Goal: Task Accomplishment & Management: Use online tool/utility

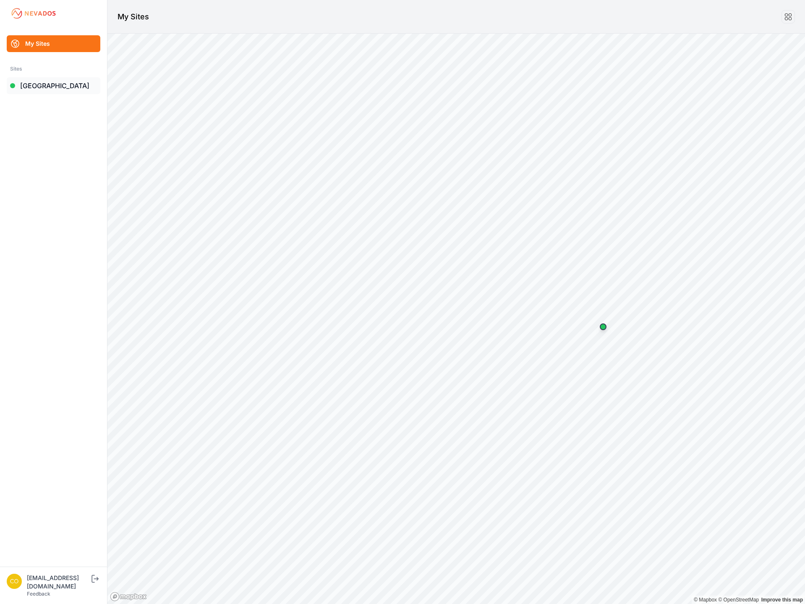
click at [74, 80] on link "[GEOGRAPHIC_DATA]" at bounding box center [54, 85] width 94 height 17
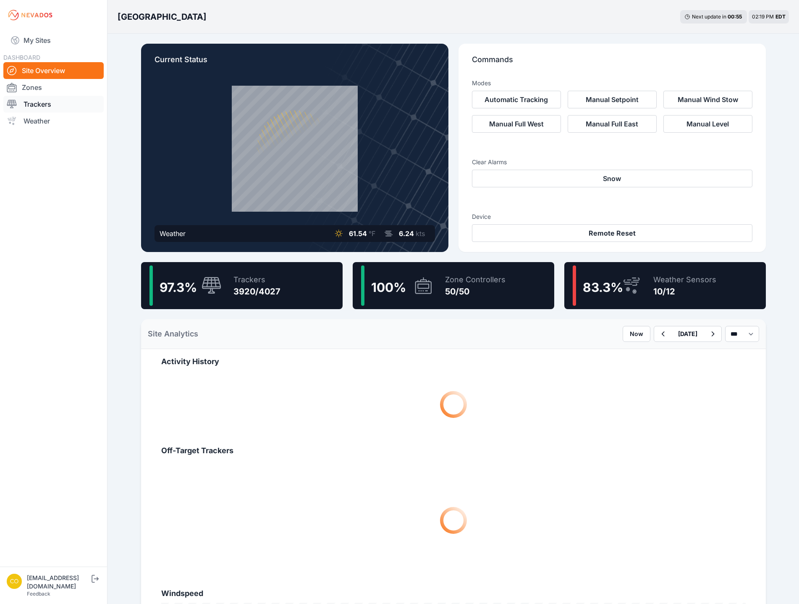
click at [75, 105] on link "Trackers" at bounding box center [53, 104] width 100 height 17
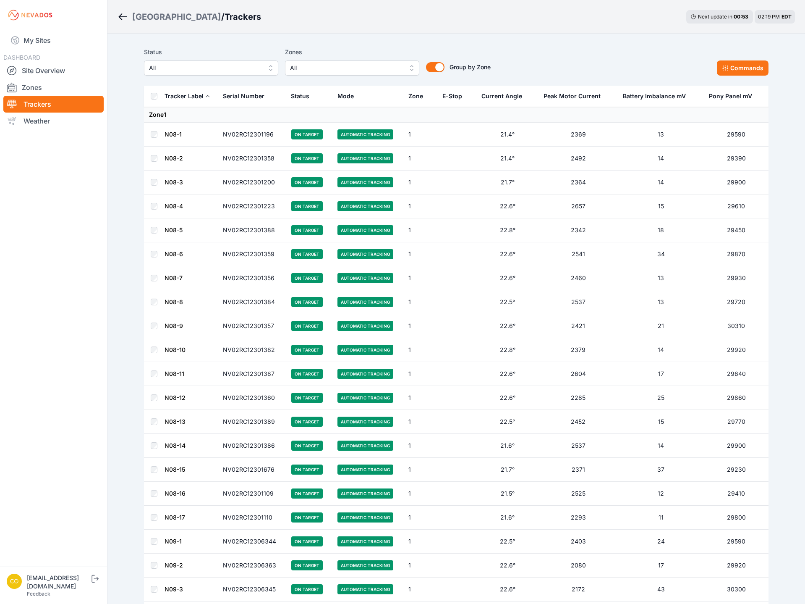
click at [391, 70] on span "All" at bounding box center [346, 68] width 112 height 10
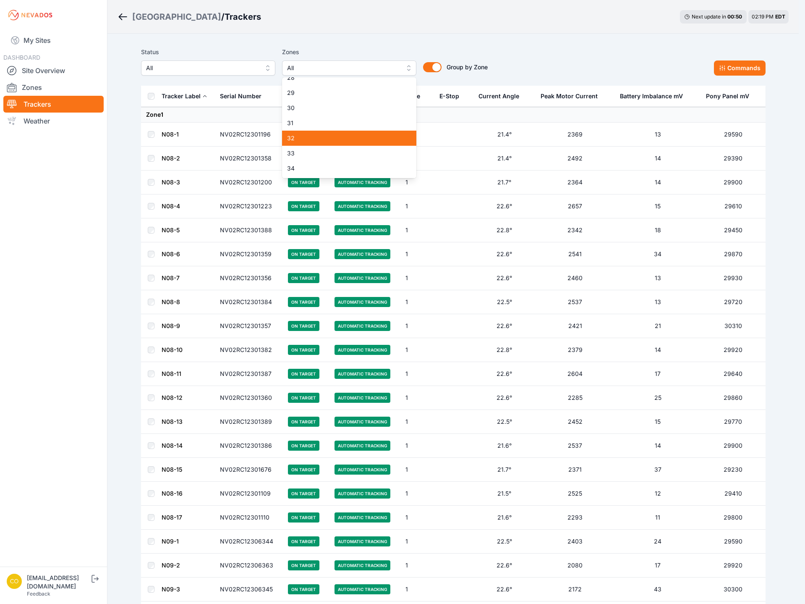
scroll to position [420, 0]
click at [362, 132] on span "32" at bounding box center [344, 135] width 114 height 8
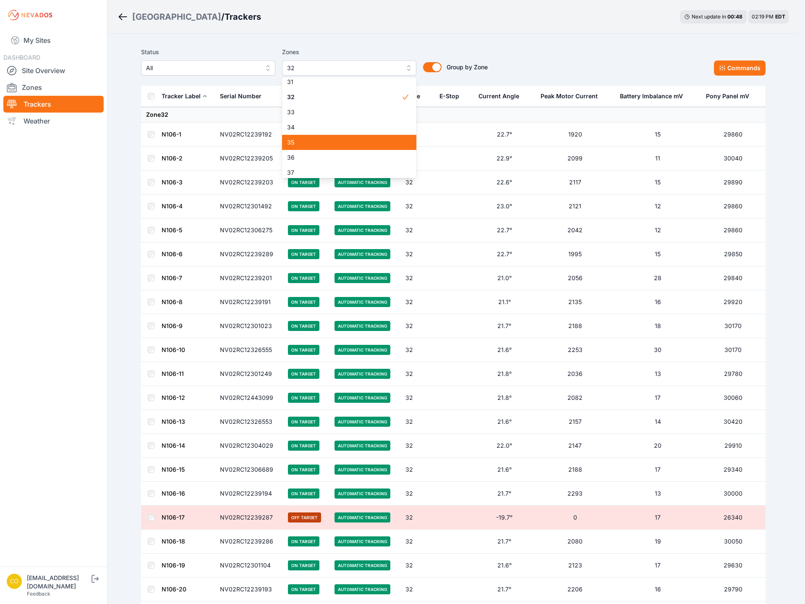
scroll to position [462, 0]
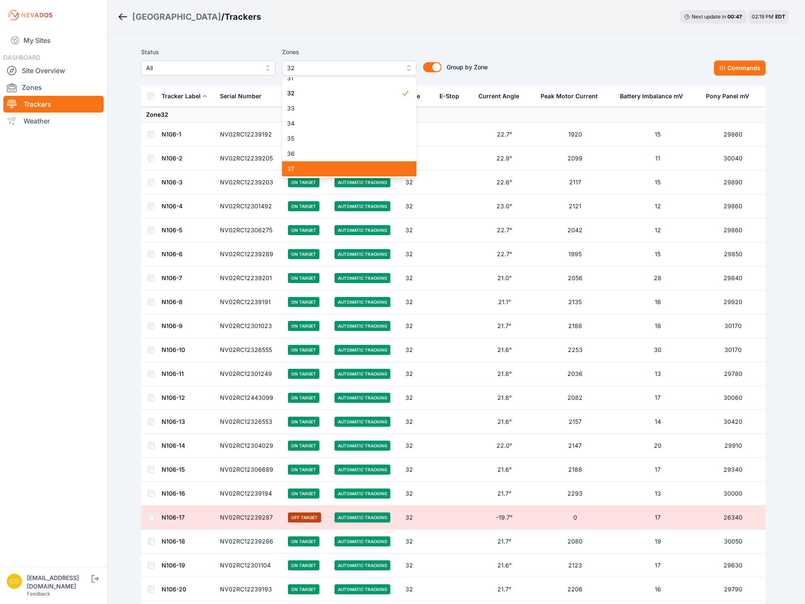
click at [336, 170] on span "37" at bounding box center [344, 169] width 114 height 8
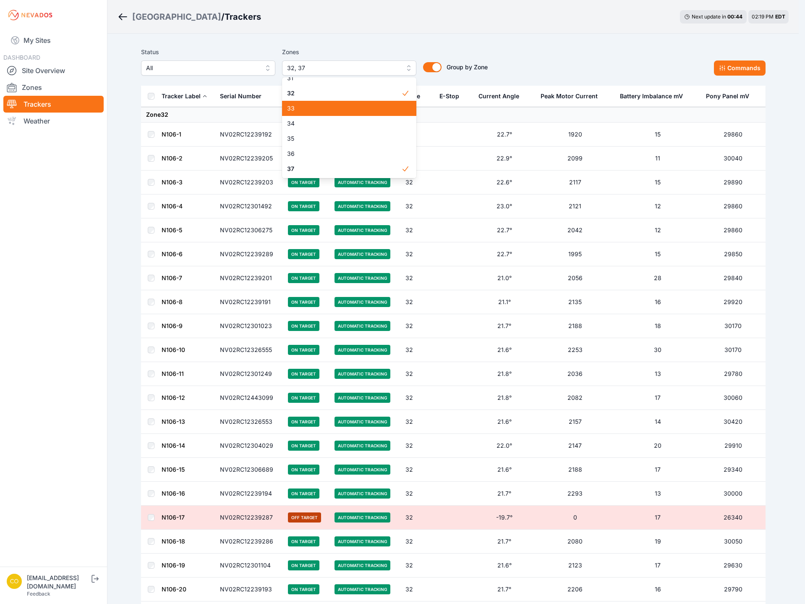
click at [317, 110] on span "33" at bounding box center [344, 108] width 114 height 8
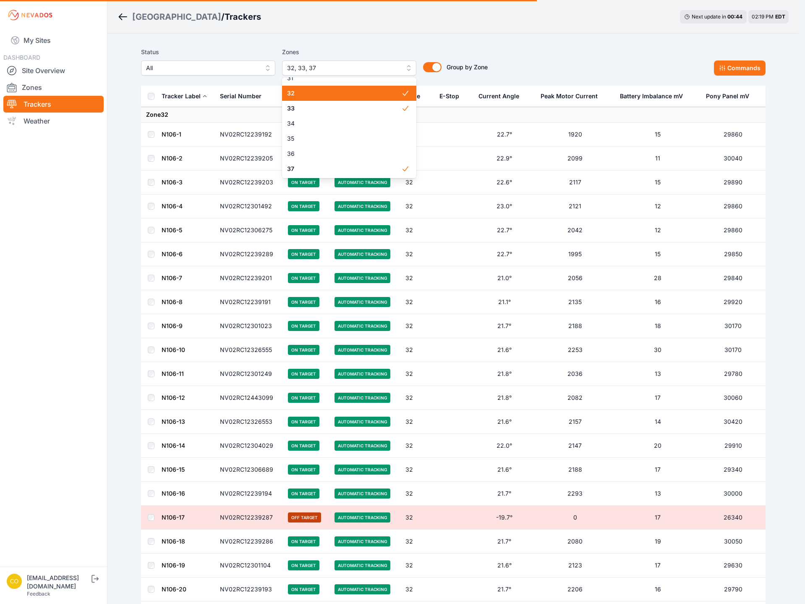
click at [316, 94] on span "32" at bounding box center [344, 93] width 114 height 8
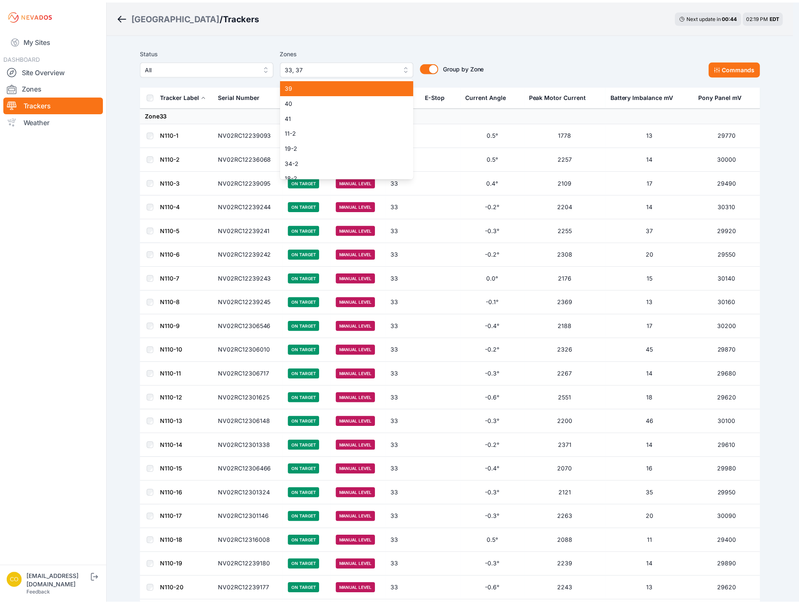
scroll to position [658, 0]
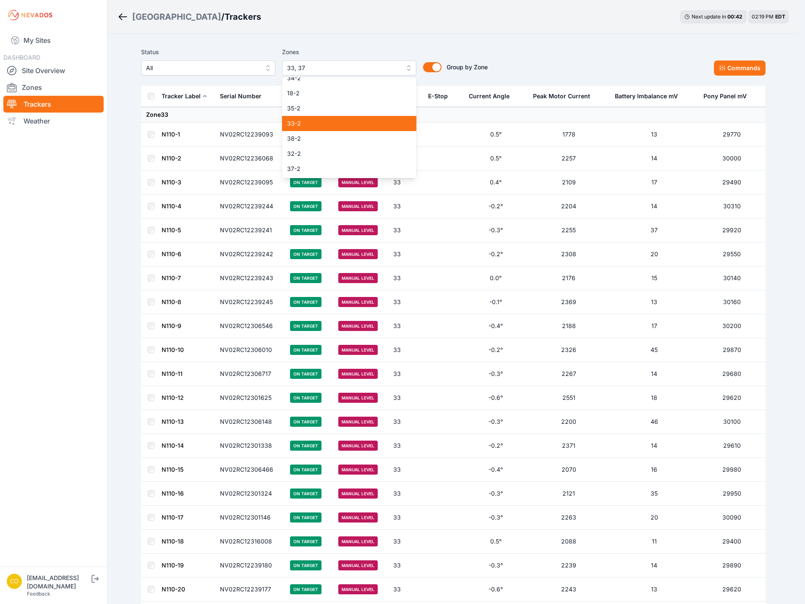
click at [328, 124] on span "33-2" at bounding box center [344, 123] width 114 height 8
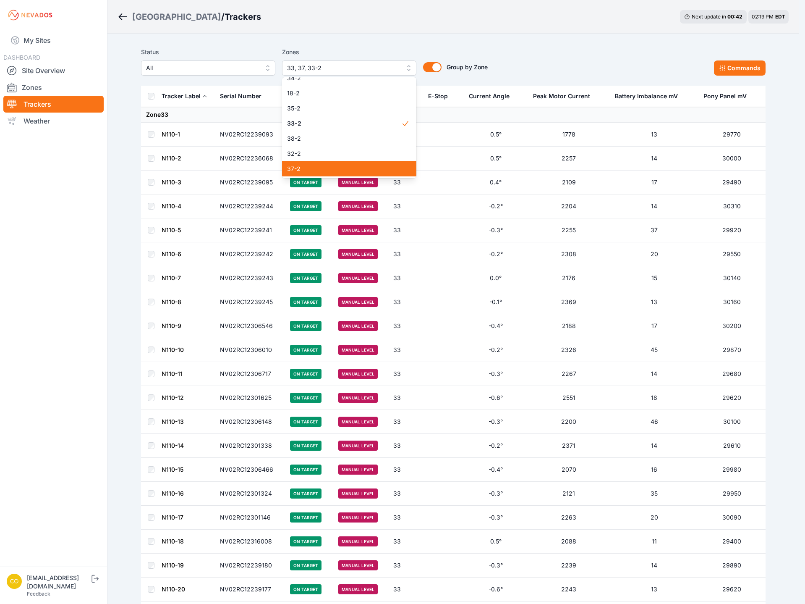
click at [316, 171] on span "37-2" at bounding box center [344, 169] width 114 height 8
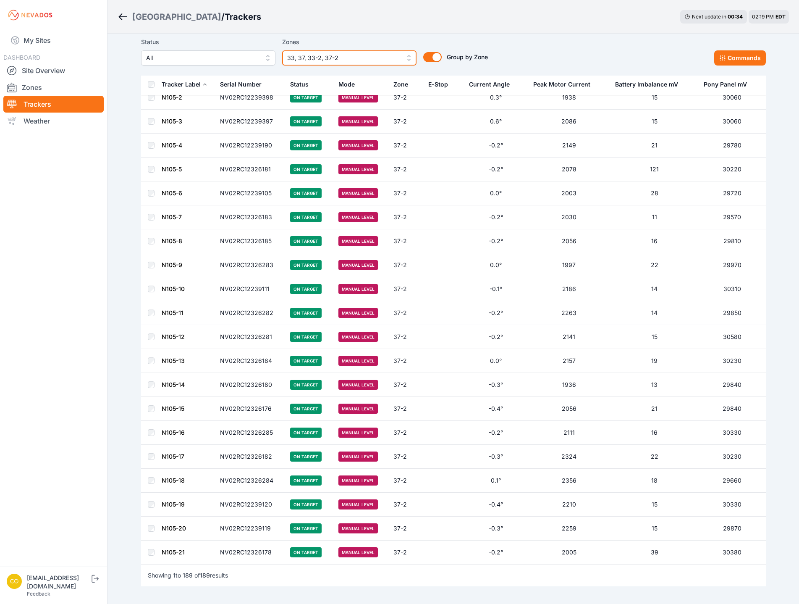
scroll to position [3920, 0]
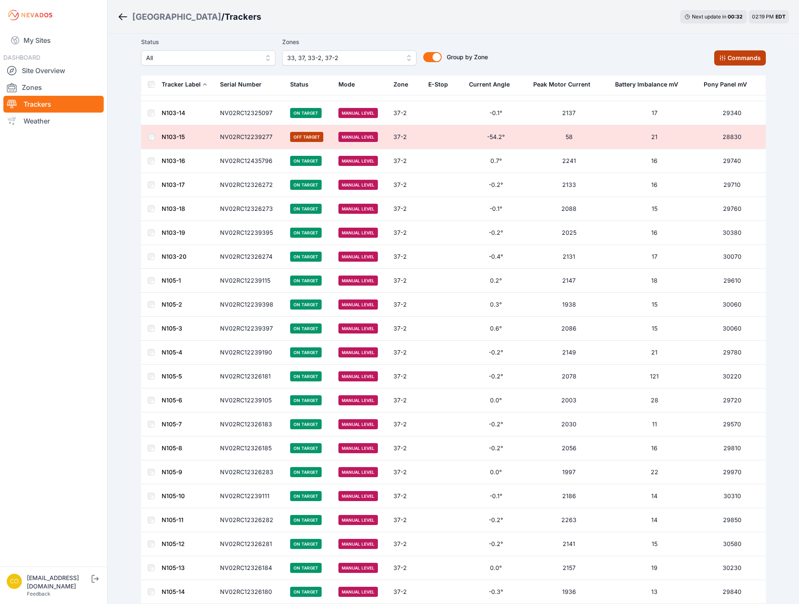
click at [753, 55] on button "Commands" at bounding box center [740, 57] width 52 height 15
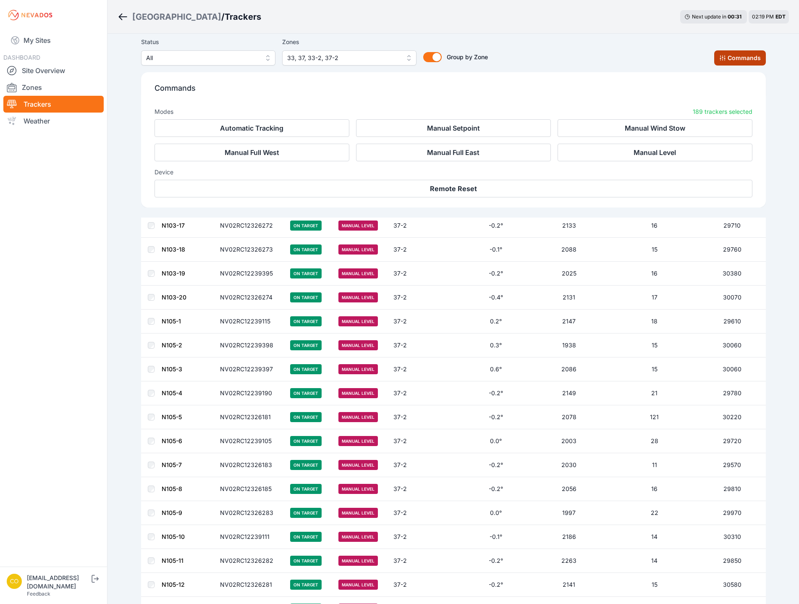
scroll to position [4062, 0]
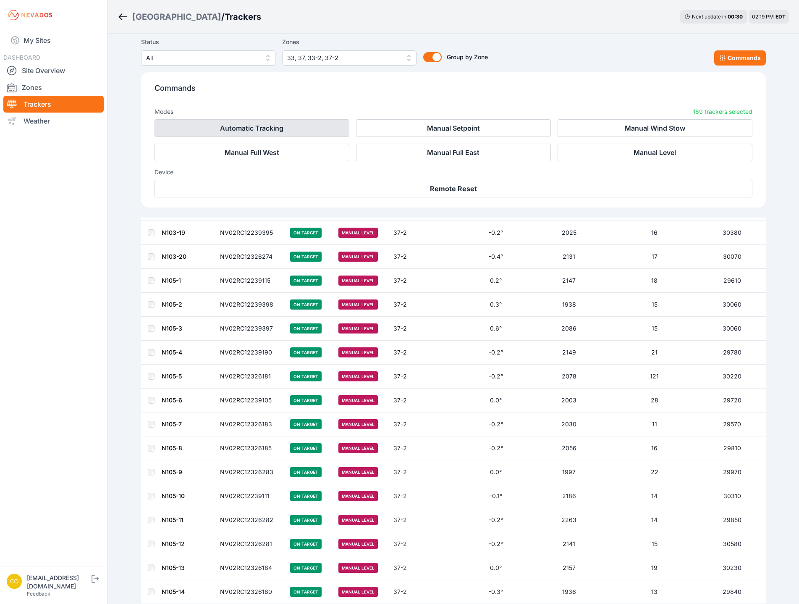
click at [318, 123] on button "Automatic Tracking" at bounding box center [251, 128] width 195 height 18
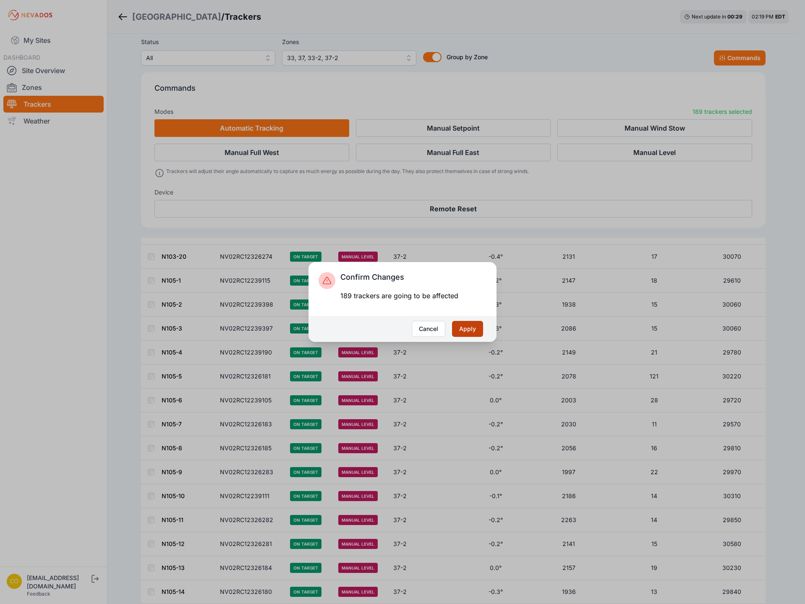
click at [479, 325] on button "Apply" at bounding box center [467, 329] width 31 height 16
